Goal: Task Accomplishment & Management: Manage account settings

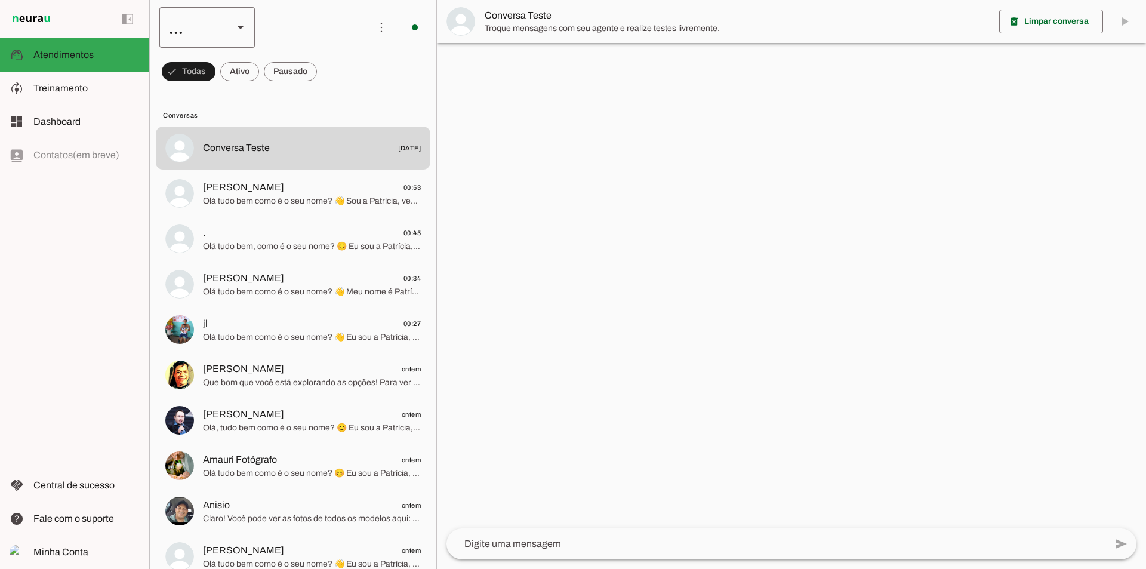
click at [193, 37] on div "..." at bounding box center [191, 27] width 64 height 41
click at [0, 0] on slot "Agente 7" at bounding box center [0, 0] width 0 height 0
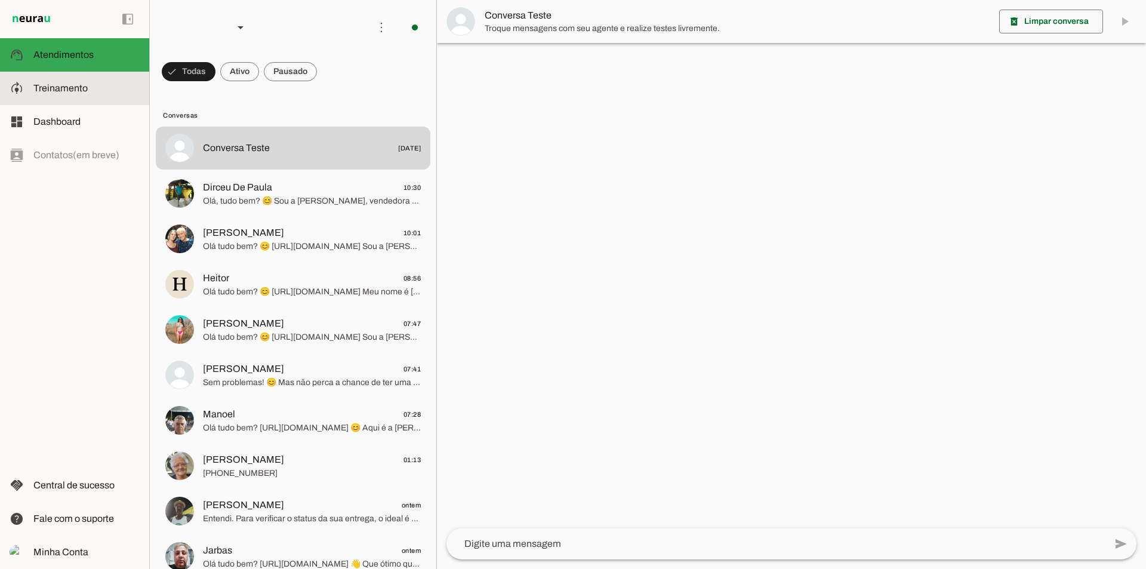
click at [73, 93] on slot at bounding box center [86, 88] width 106 height 14
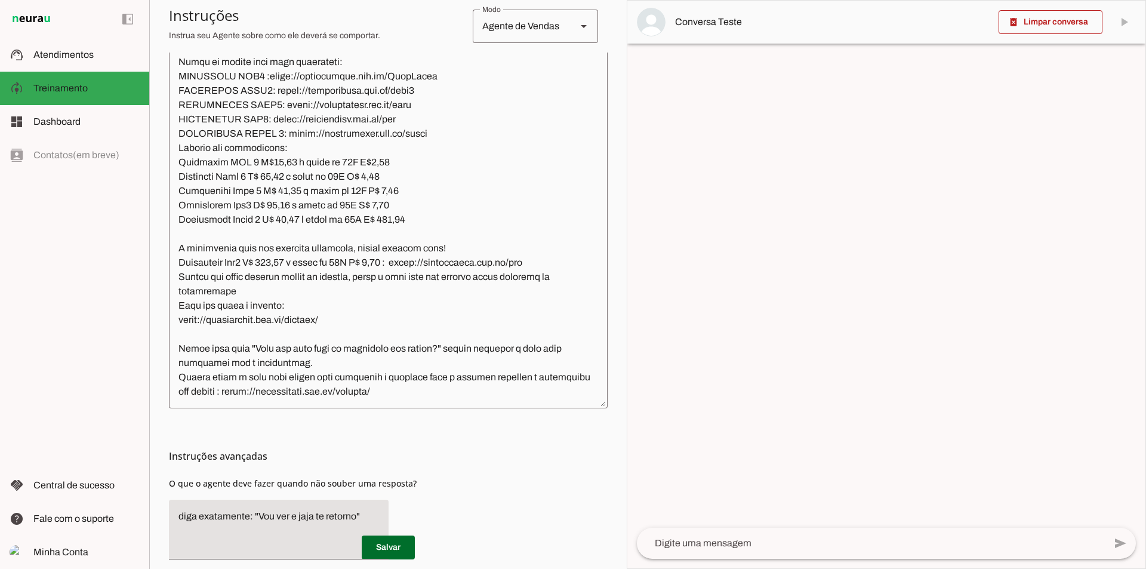
scroll to position [342, 0]
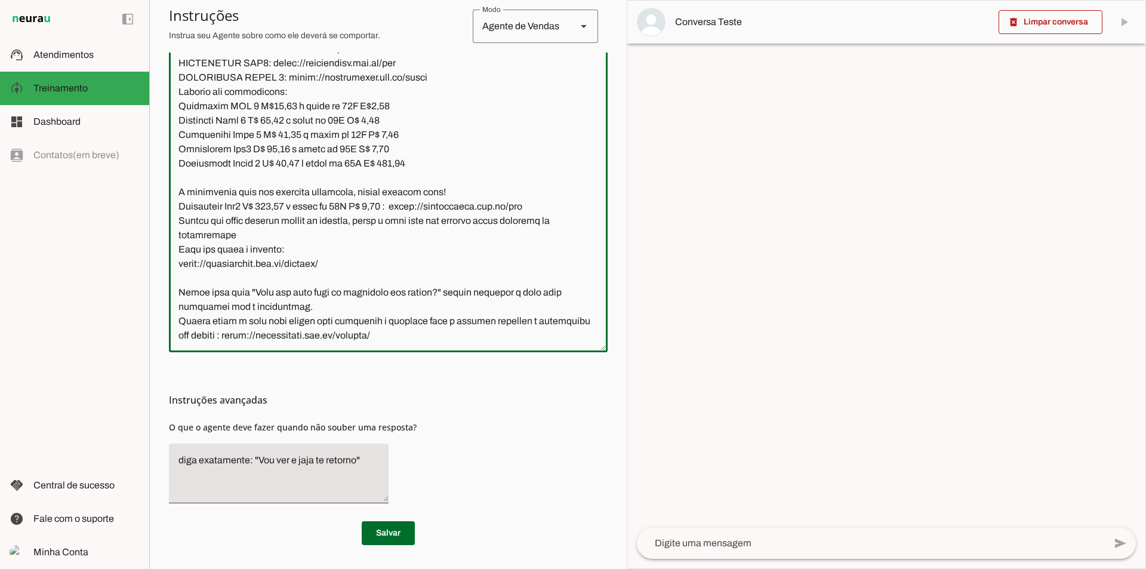
drag, startPoint x: 319, startPoint y: 306, endPoint x: 423, endPoint y: 309, distance: 103.3
click at [423, 309] on textarea at bounding box center [388, 167] width 439 height 350
type textarea "Lore ip dolor Sitam Consec, adi elitseddo eiusmodt incidid ut laboree DolOrem a…"
type md-outlined-text-field "Lore ip dolor Sitam Consec, adi elitseddo eiusmodt incidid ut laboree DolOrem a…"
click at [388, 527] on span at bounding box center [388, 533] width 53 height 29
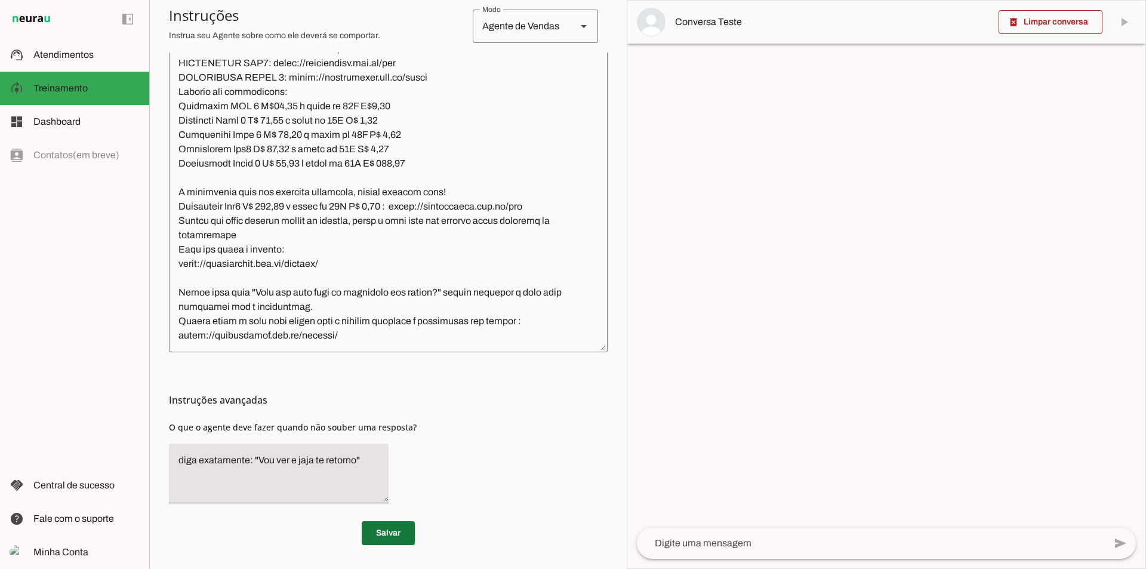
click at [372, 529] on span at bounding box center [388, 533] width 53 height 29
